Goal: Check status: Check status

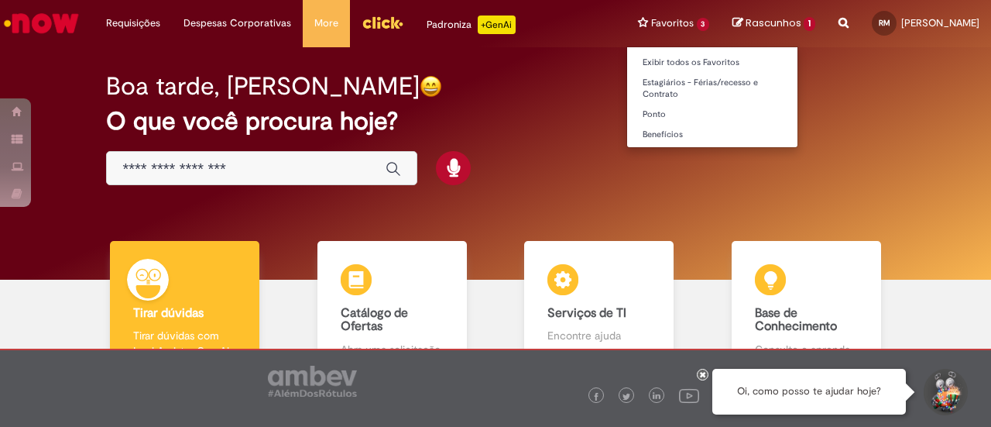
click at [654, 24] on body "Pular para o conteúdo da página Requisições Exibir Todas as Solicitações Requis…" at bounding box center [495, 213] width 991 height 427
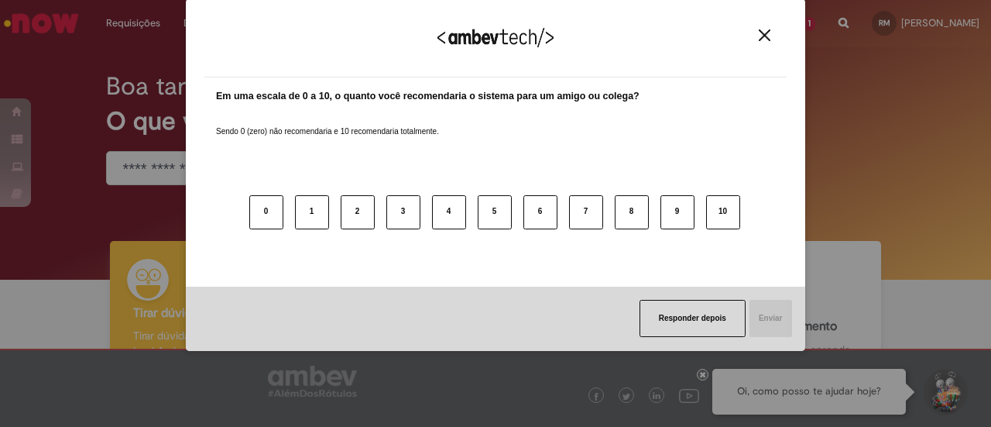
click at [753, 32] on div "Agradecemos seu feedback!" at bounding box center [495, 47] width 582 height 60
click at [767, 31] on img "Close" at bounding box center [765, 35] width 12 height 12
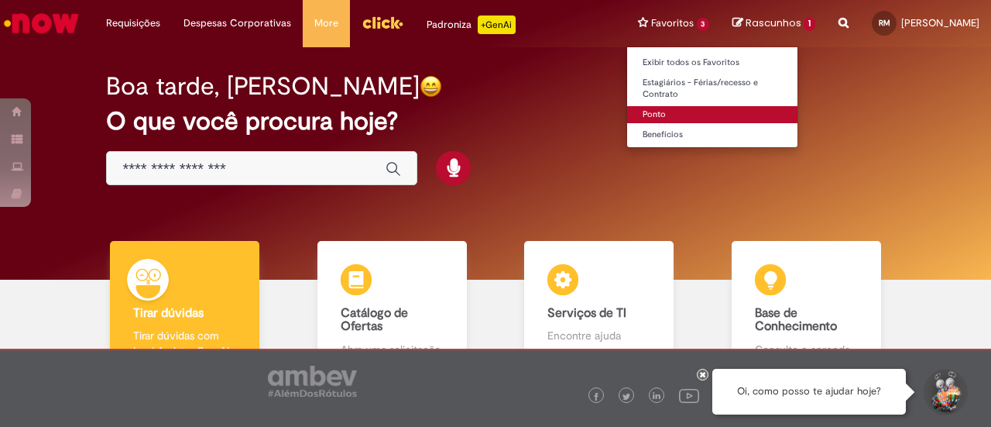
click at [638, 110] on link "Ponto" at bounding box center [712, 114] width 171 height 17
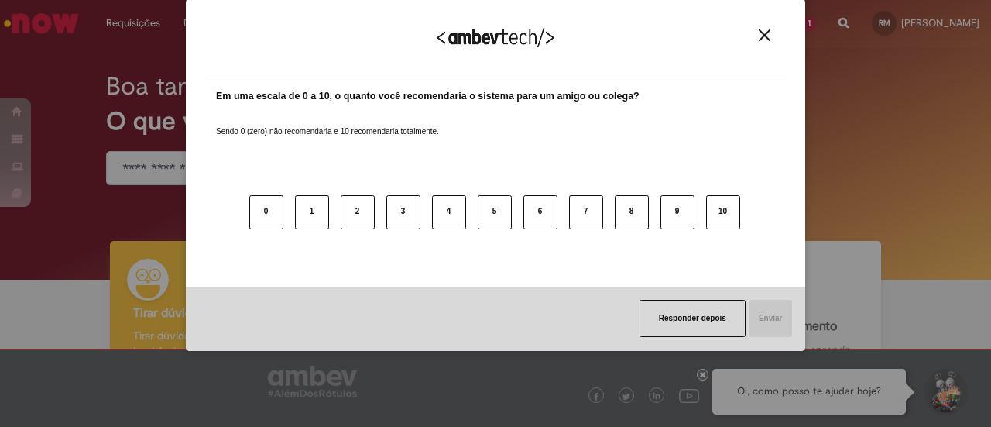
click at [209, 166] on div "Em uma escala de 0 a 10, o quanto você recomendaria o sistema para um amigo ou …" at bounding box center [495, 181] width 582 height 209
click at [151, 164] on div "Agradecemos seu feedback! Em uma escala de 0 a 10, o quanto você recomendaria o…" at bounding box center [495, 213] width 991 height 427
click at [768, 33] on img "Close" at bounding box center [765, 35] width 12 height 12
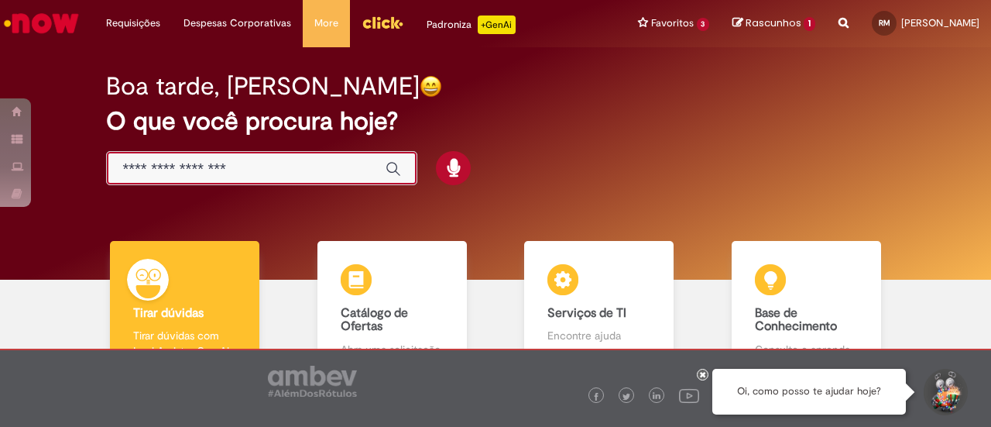
click at [248, 165] on input "Basta digitar aqui" at bounding box center [246, 169] width 248 height 18
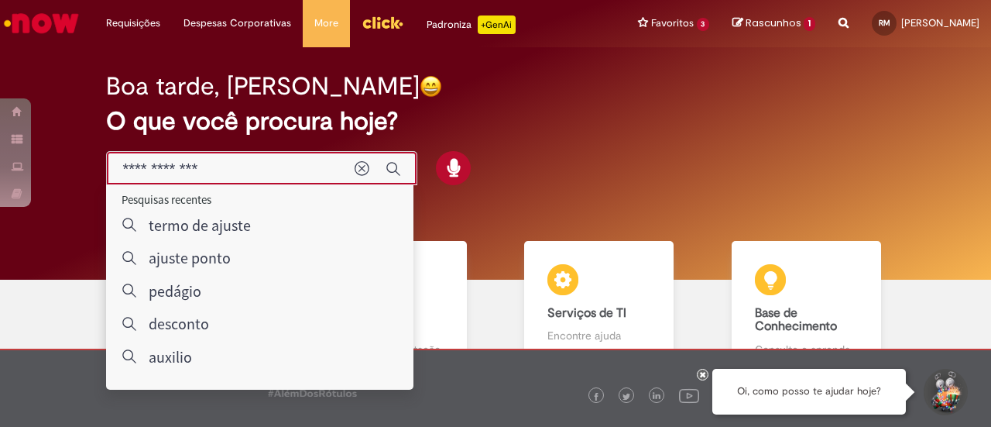
type input "**********"
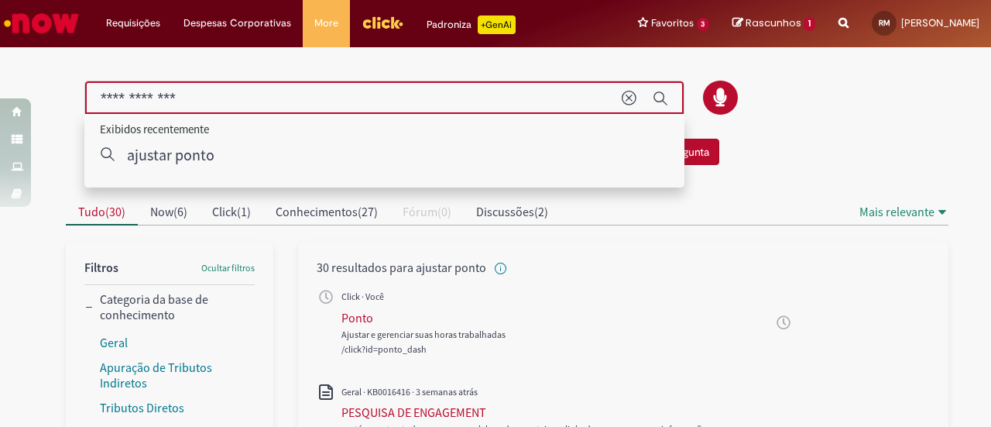
drag, startPoint x: 293, startPoint y: 103, endPoint x: 71, endPoint y: 102, distance: 221.4
click at [71, 102] on div at bounding box center [507, 98] width 906 height 35
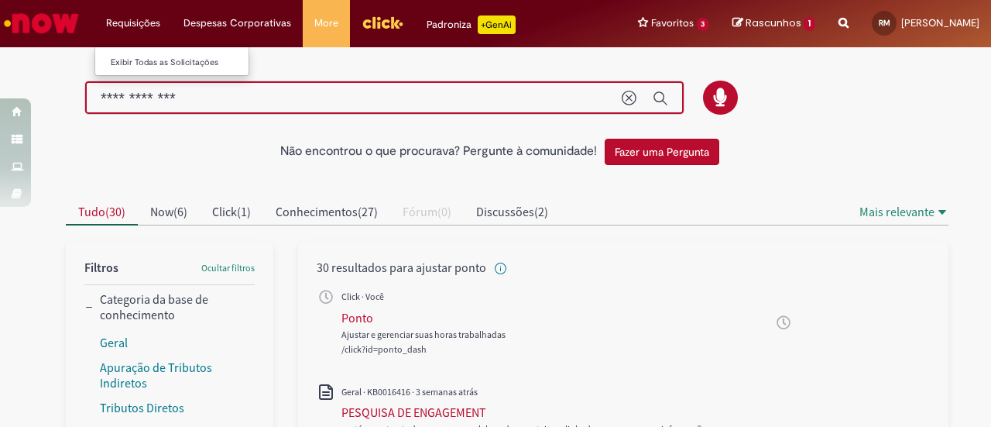
click at [133, 47] on ul "Exibir Todas as Solicitações" at bounding box center [171, 60] width 155 height 29
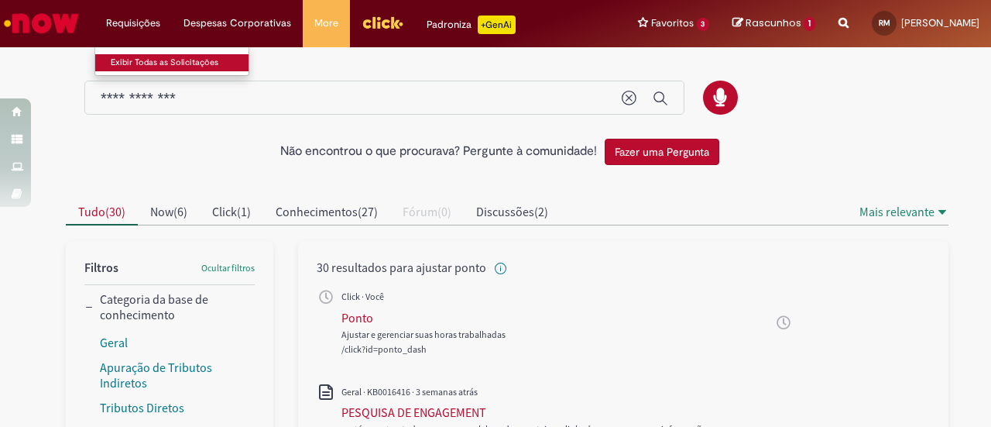
click at [140, 58] on link "Exibir Todas as Solicitações" at bounding box center [180, 62] width 170 height 17
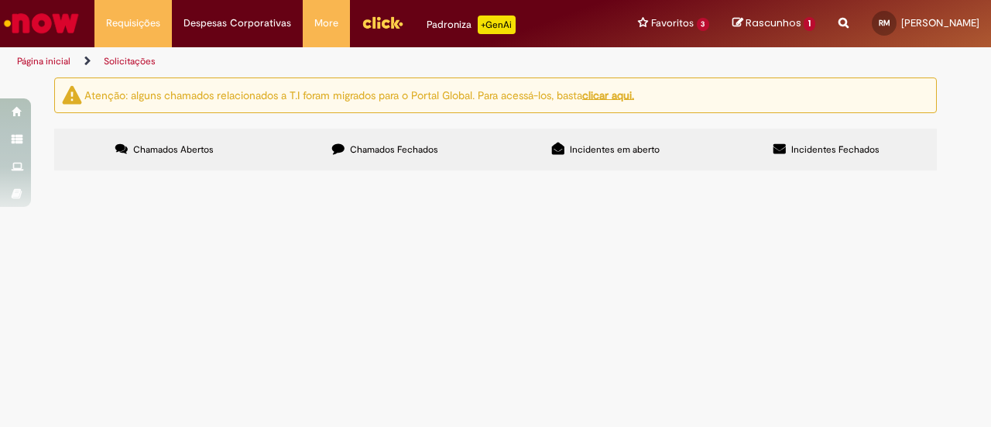
click at [415, 153] on span "Chamados Fechados" at bounding box center [394, 149] width 88 height 12
click at [0, 0] on span "Meu sistema registrou meu horário de saída no lugar do de entrada em três dias …" at bounding box center [0, 0] width 0 height 0
click at [396, 146] on span "Chamados Fechados" at bounding box center [394, 149] width 88 height 12
click at [626, 168] on label "Incidentes em aberto" at bounding box center [606, 150] width 221 height 42
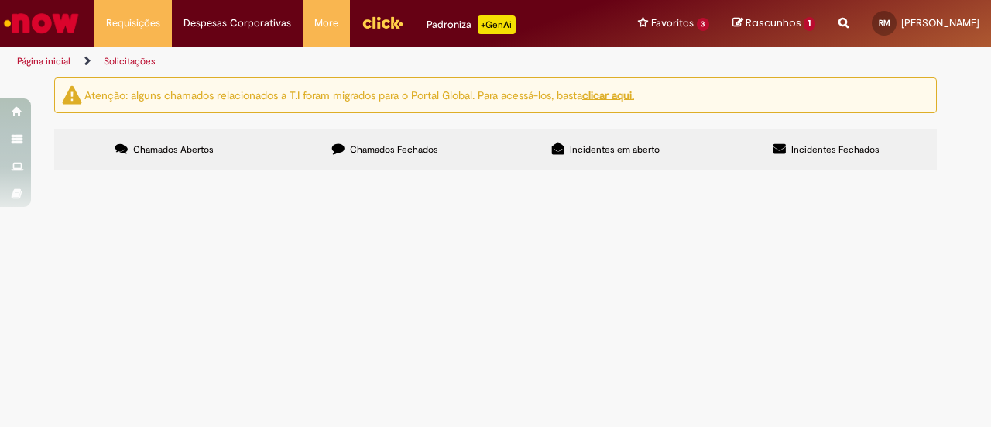
click at [418, 141] on label "Chamados Fechados" at bounding box center [385, 150] width 221 height 42
click at [763, 153] on label "Incidentes Fechados" at bounding box center [826, 150] width 221 height 42
click at [414, 145] on span "Chamados Fechados" at bounding box center [394, 149] width 88 height 12
